Goal: Task Accomplishment & Management: Use online tool/utility

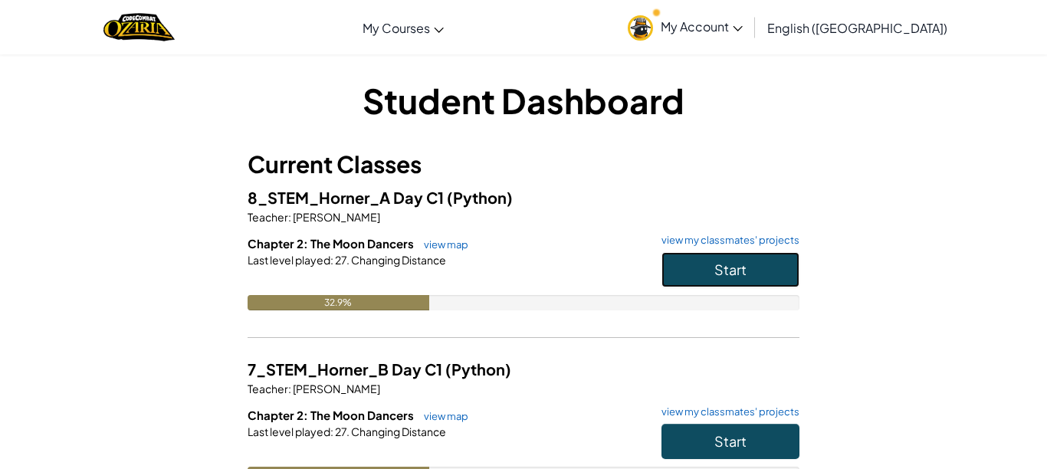
click at [727, 283] on button "Start" at bounding box center [730, 269] width 138 height 35
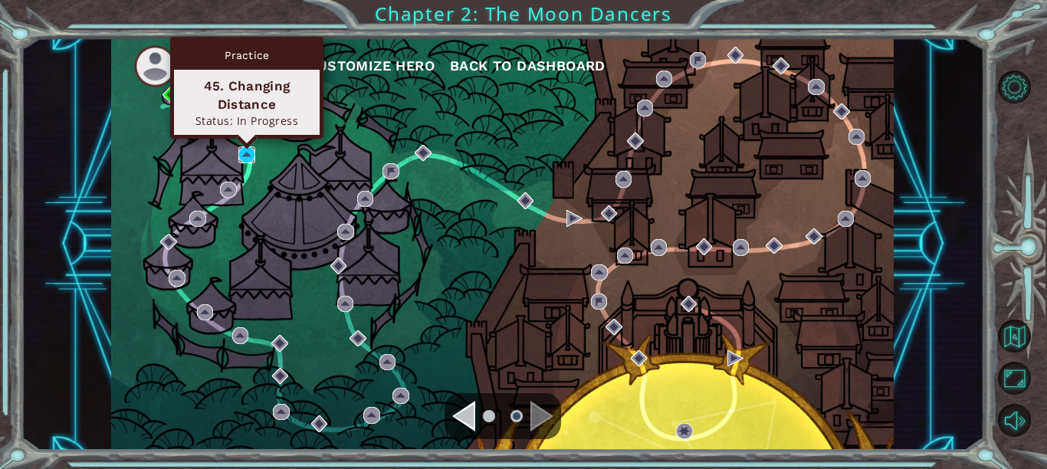
click at [249, 152] on img at bounding box center [246, 154] width 16 height 16
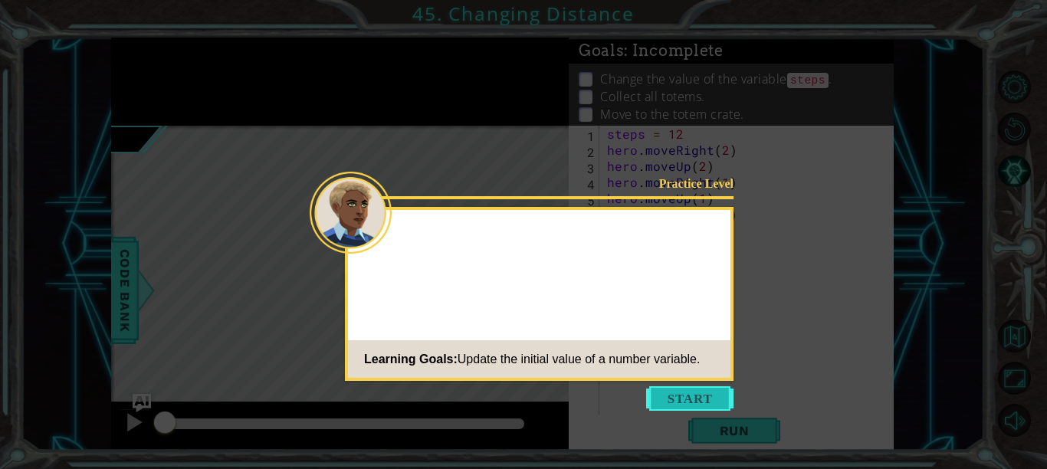
click at [704, 393] on button "Start" at bounding box center [689, 398] width 87 height 25
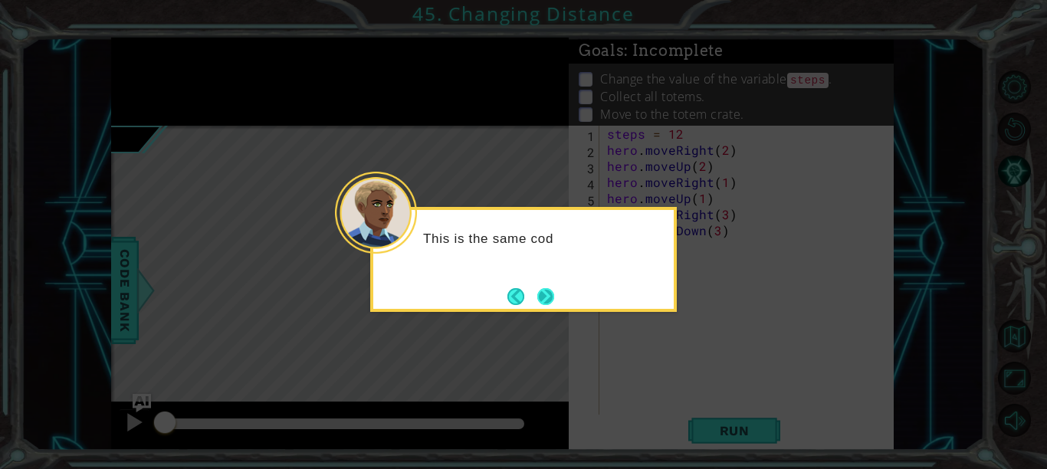
click at [550, 293] on button "Next" at bounding box center [545, 296] width 28 height 28
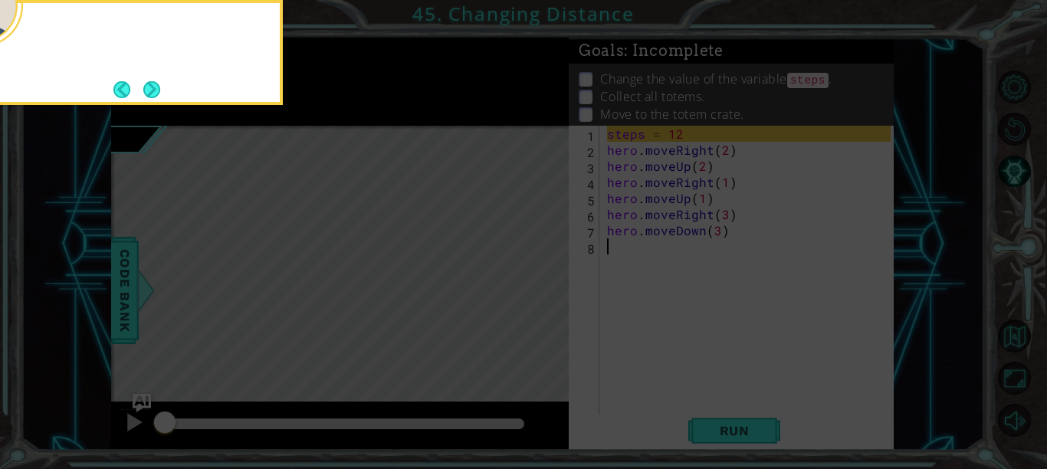
click at [550, 293] on icon at bounding box center [523, 70] width 1047 height 798
click at [151, 90] on button "Next" at bounding box center [151, 89] width 19 height 19
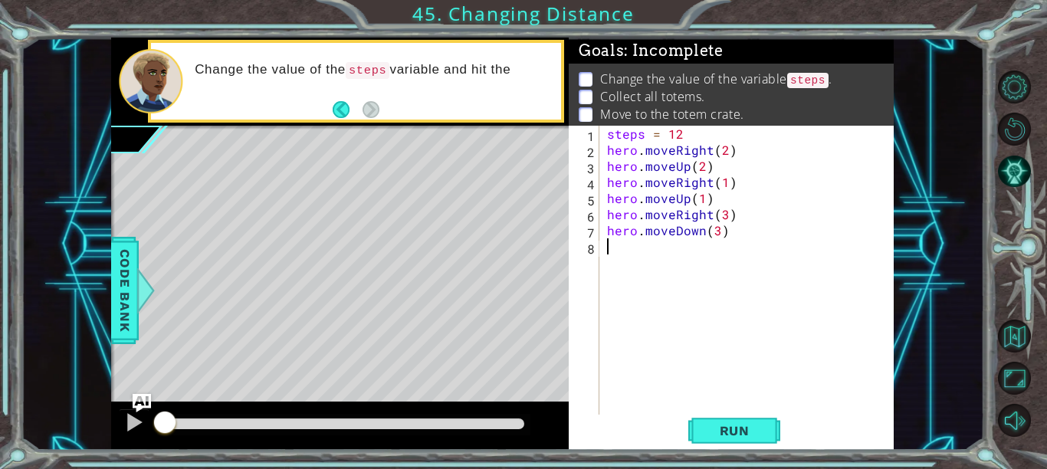
click at [684, 141] on div "steps = 12 hero . moveRight ( 2 ) hero . moveUp ( 2 ) hero . moveRight ( 1 ) he…" at bounding box center [751, 287] width 294 height 322
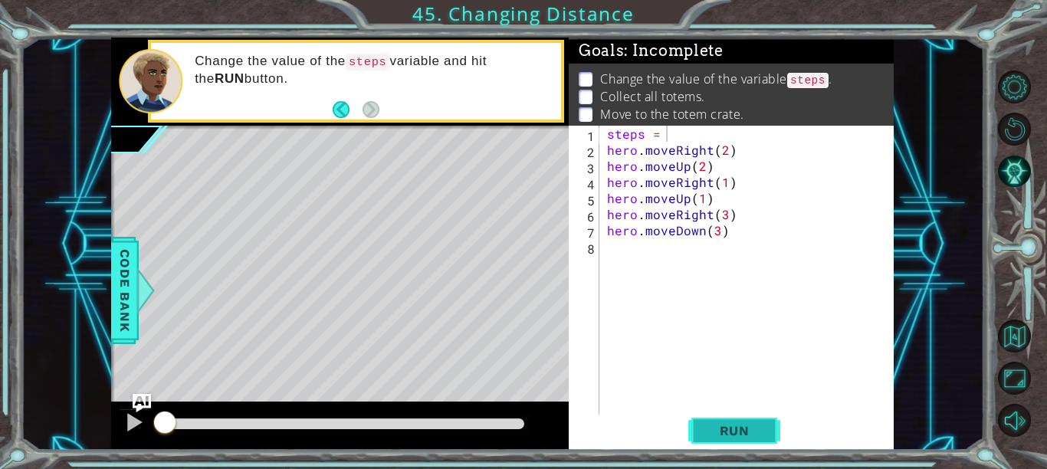
click at [750, 428] on span "Run" at bounding box center [734, 430] width 61 height 15
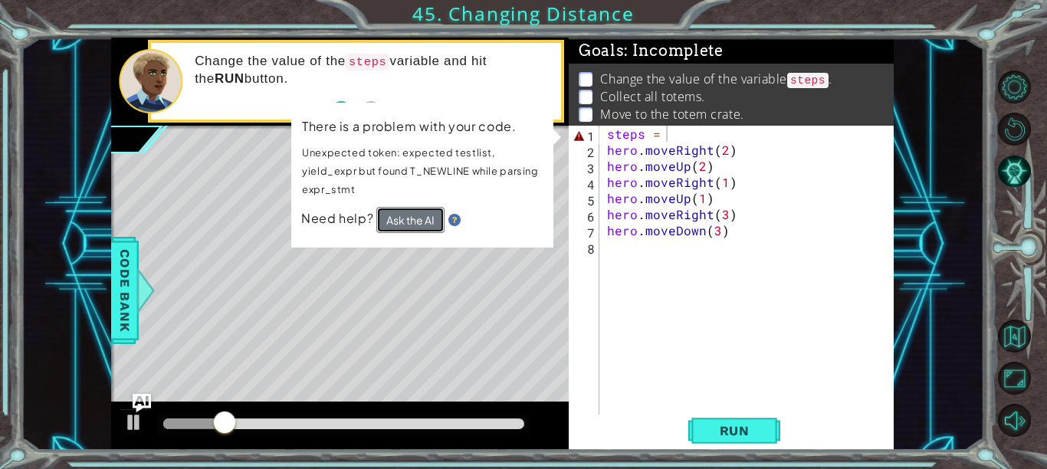
click at [402, 213] on button "Ask the AI" at bounding box center [410, 220] width 68 height 26
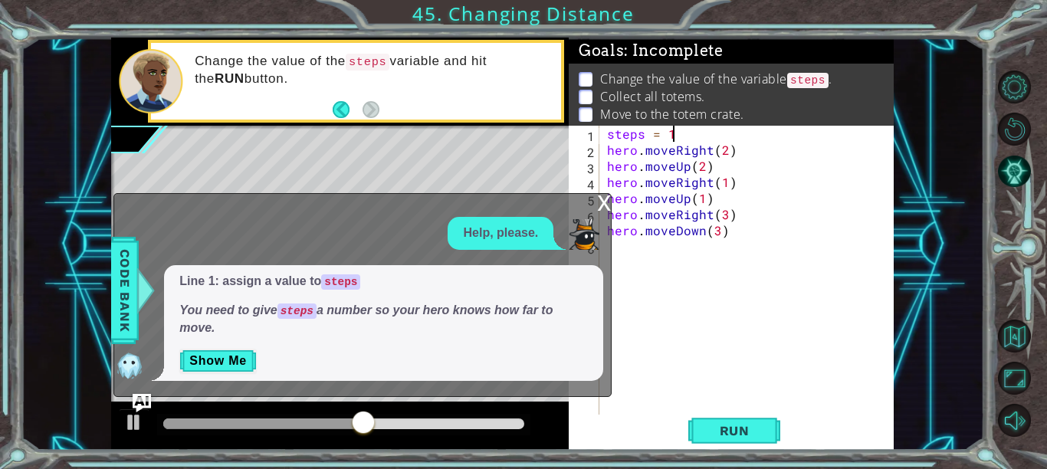
scroll to position [0, 3]
click at [730, 431] on span "Run" at bounding box center [734, 430] width 61 height 15
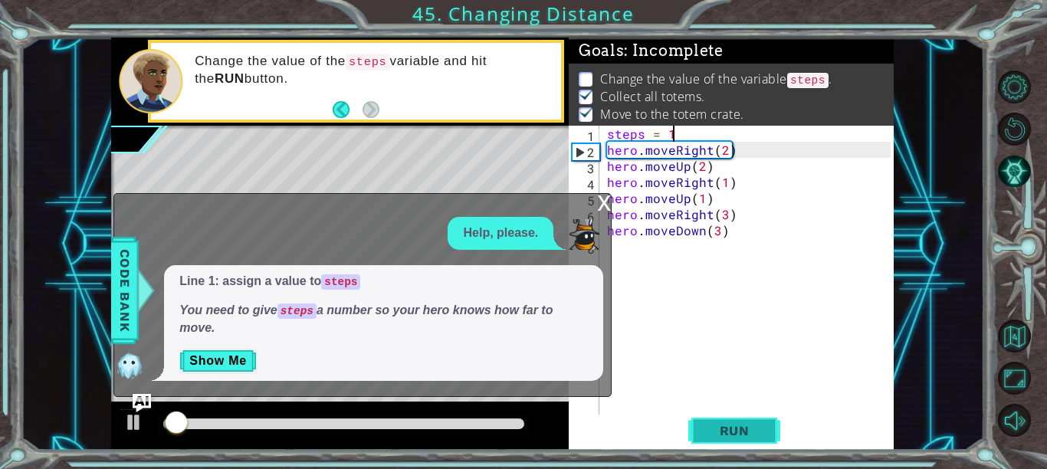
scroll to position [2, 0]
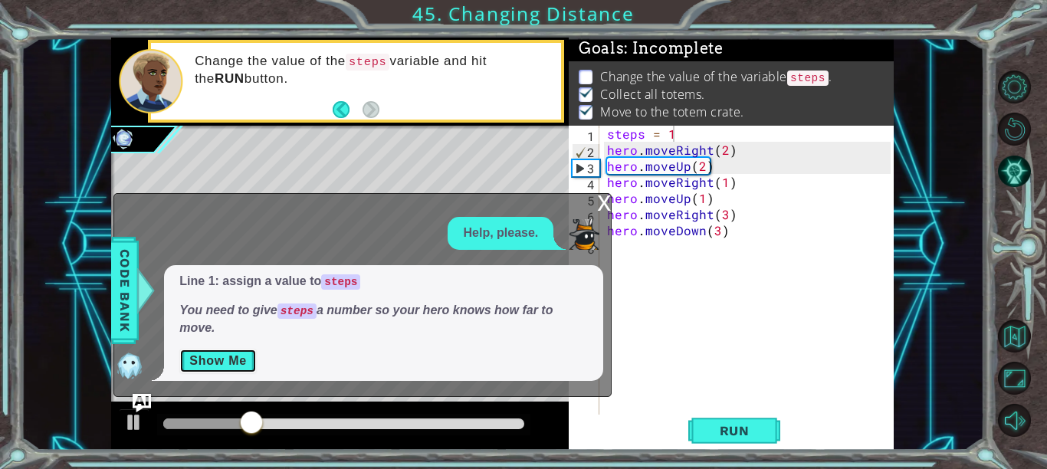
click at [218, 371] on button "Show Me" at bounding box center [217, 361] width 77 height 25
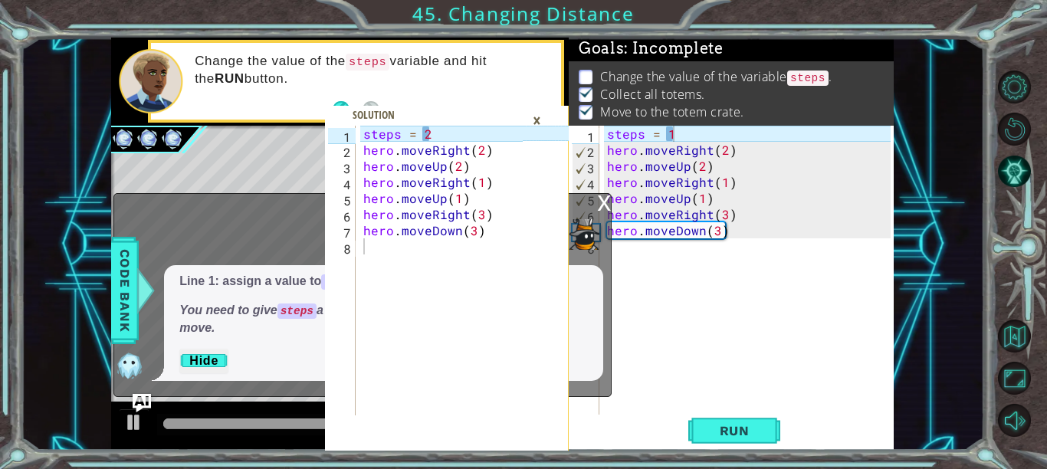
click at [677, 137] on div "steps = 1 hero . moveRight ( 2 ) hero . moveUp ( 2 ) hero . moveRight ( 1 ) her…" at bounding box center [751, 287] width 294 height 322
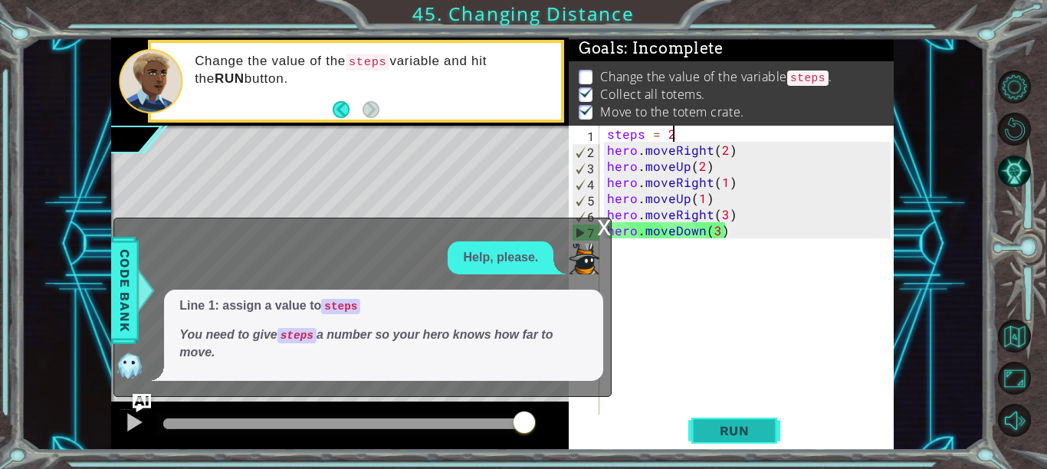
click at [731, 435] on span "Run" at bounding box center [734, 430] width 61 height 15
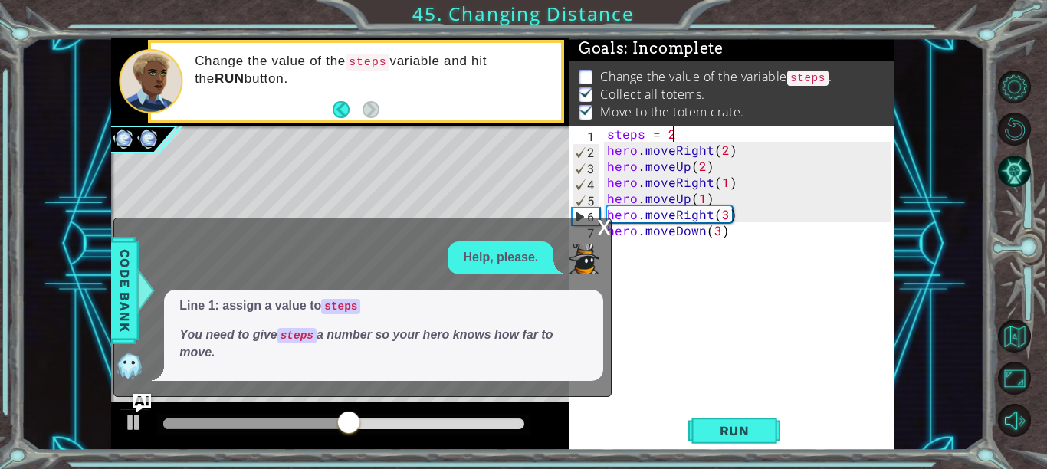
click at [603, 228] on div "x" at bounding box center [604, 225] width 14 height 15
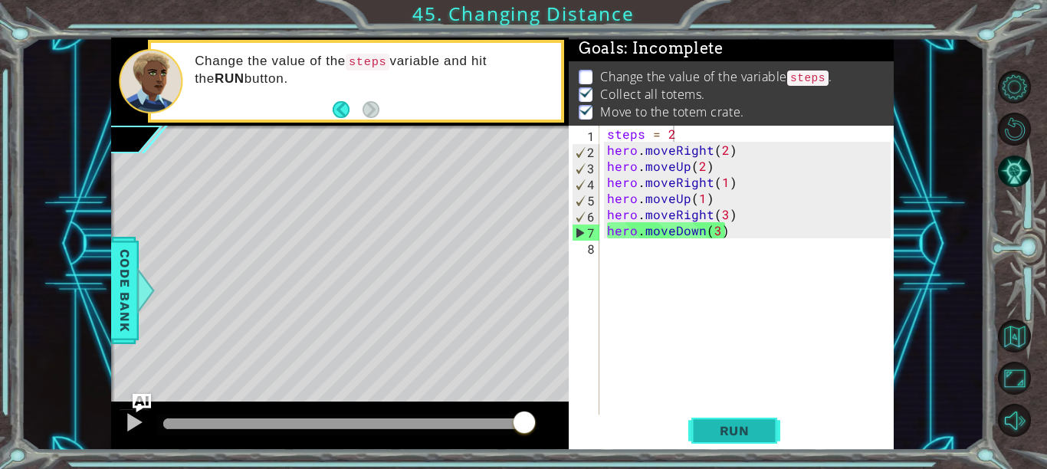
click at [729, 434] on span "Run" at bounding box center [734, 430] width 61 height 15
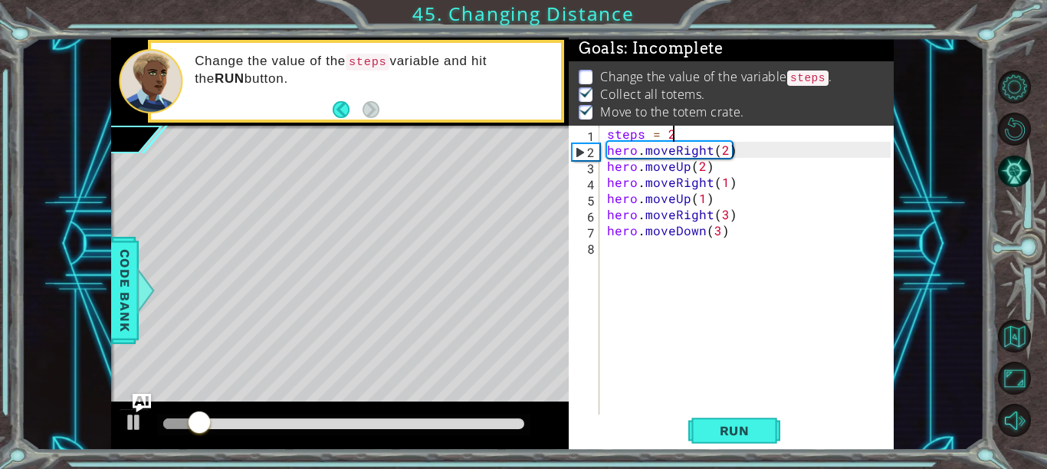
click at [582, 136] on div "1" at bounding box center [586, 136] width 28 height 16
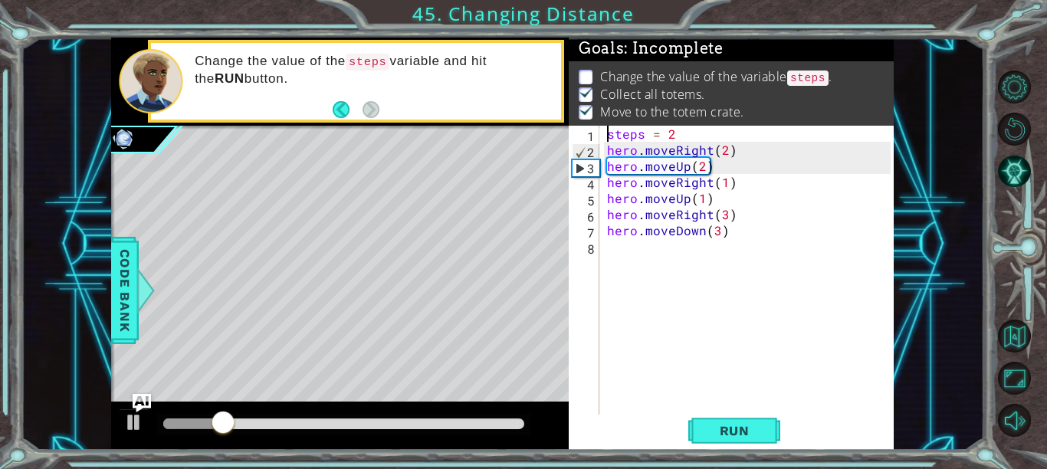
click at [585, 134] on div "1" at bounding box center [586, 136] width 28 height 16
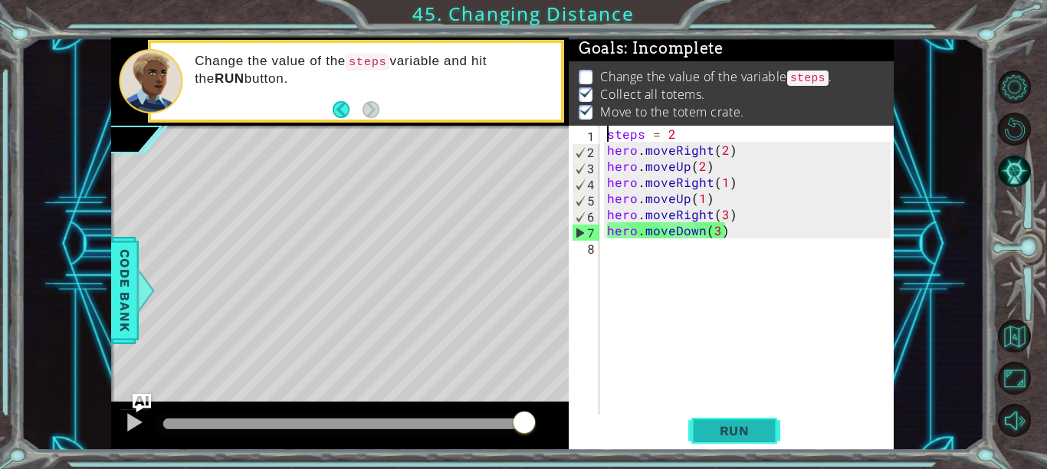
click at [759, 435] on span "Run" at bounding box center [734, 430] width 61 height 15
click at [590, 74] on p at bounding box center [586, 77] width 14 height 15
click at [674, 133] on div "steps = 2 hero . moveRight ( 2 ) hero . moveUp ( 2 ) hero . moveRight ( 1 ) her…" at bounding box center [751, 287] width 294 height 322
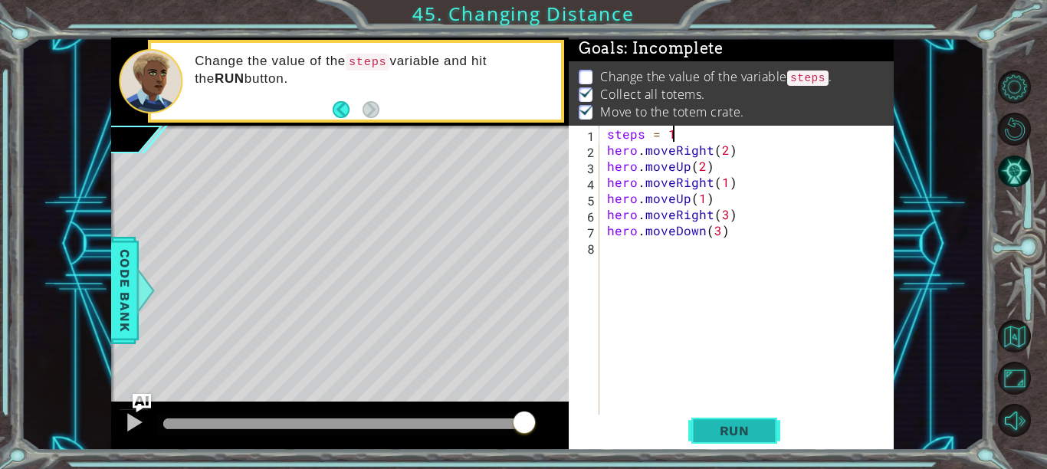
type textarea "steps = 1"
click at [727, 441] on button "Run" at bounding box center [734, 431] width 92 height 32
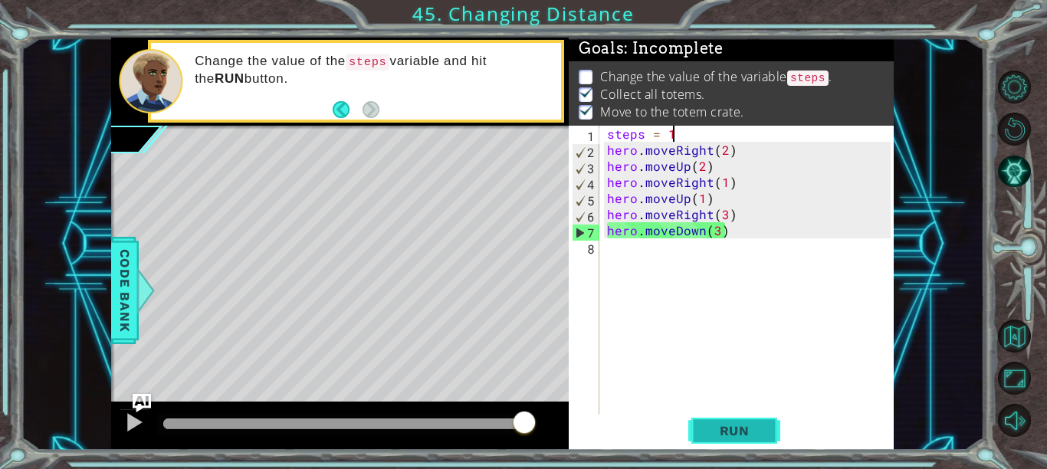
click at [730, 428] on span "Run" at bounding box center [734, 430] width 61 height 15
